Goal: Find specific page/section: Find specific page/section

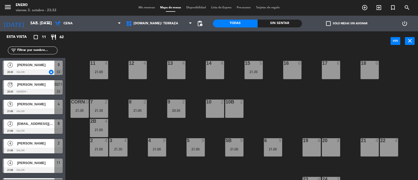
click at [28, 50] on input "text" at bounding box center [37, 51] width 41 height 6
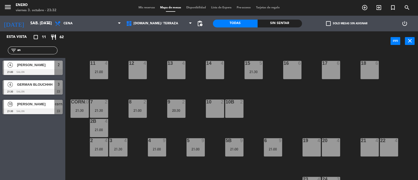
type input "a"
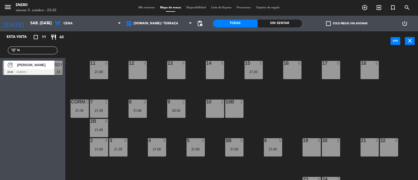
type input "l"
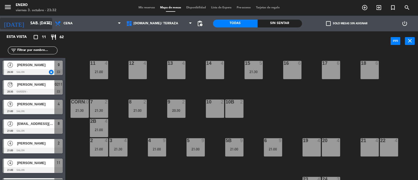
click at [47, 25] on icon "arrow_drop_down" at bounding box center [48, 23] width 6 height 6
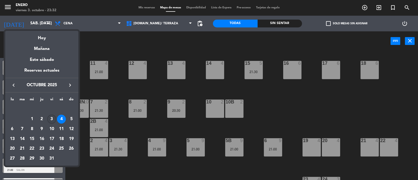
click at [51, 119] on div "3" at bounding box center [51, 119] width 9 height 9
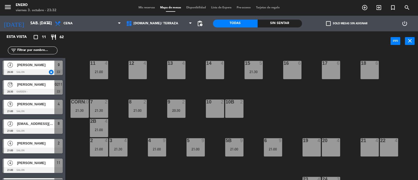
type input "vie. [DATE]"
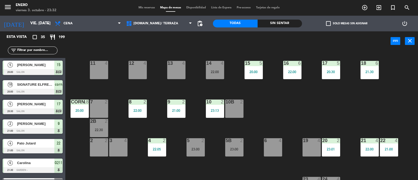
click at [30, 51] on input "text" at bounding box center [37, 51] width 41 height 6
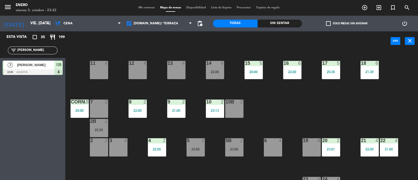
type input "[PERSON_NAME]"
click at [18, 112] on div "Esta vista crop_square 35 restaurant 199 filter_list [PERSON_NAME] 3 [PERSON_NA…" at bounding box center [32, 105] width 65 height 149
drag, startPoint x: 28, startPoint y: 52, endPoint x: 9, endPoint y: 52, distance: 19.1
click at [10, 52] on div "filter_list [PERSON_NAME]" at bounding box center [33, 51] width 50 height 8
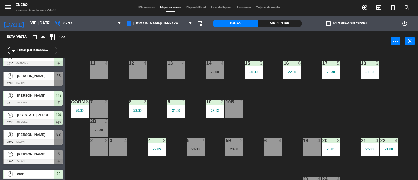
scroll to position [565, 0]
